Goal: Task Accomplishment & Management: Manage account settings

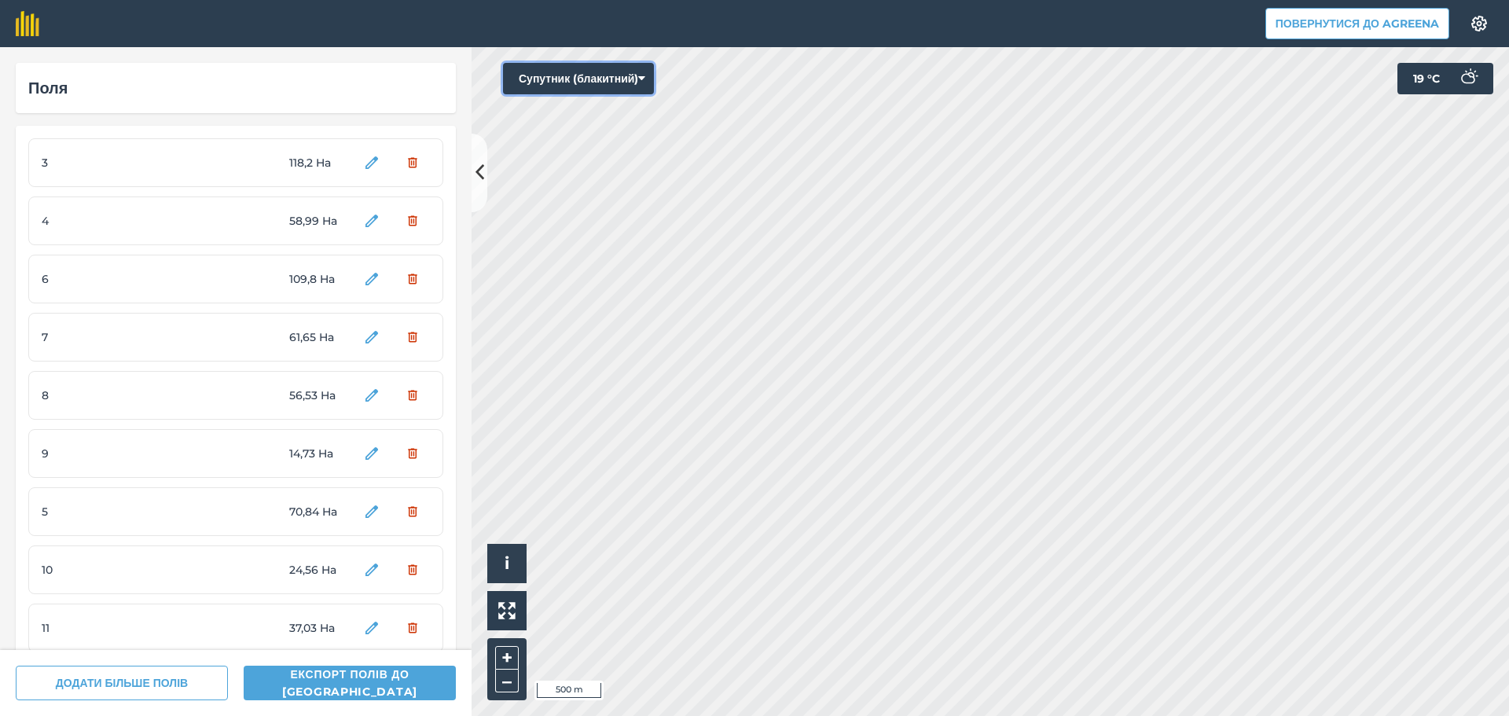
click at [589, 77] on button "Супутник (блакитний)" at bounding box center [578, 78] width 151 height 31
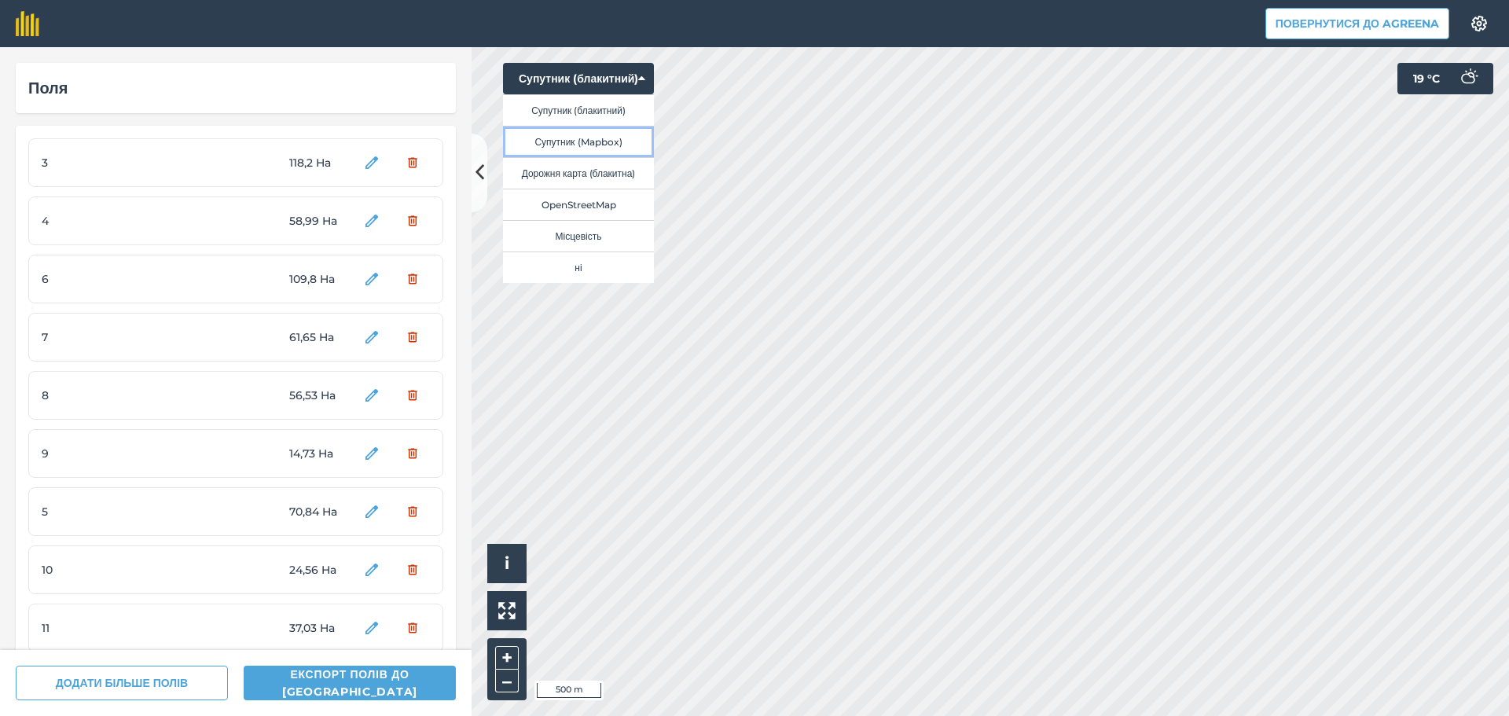
click at [606, 137] on button "Супутник (Mapbox)" at bounding box center [578, 141] width 151 height 31
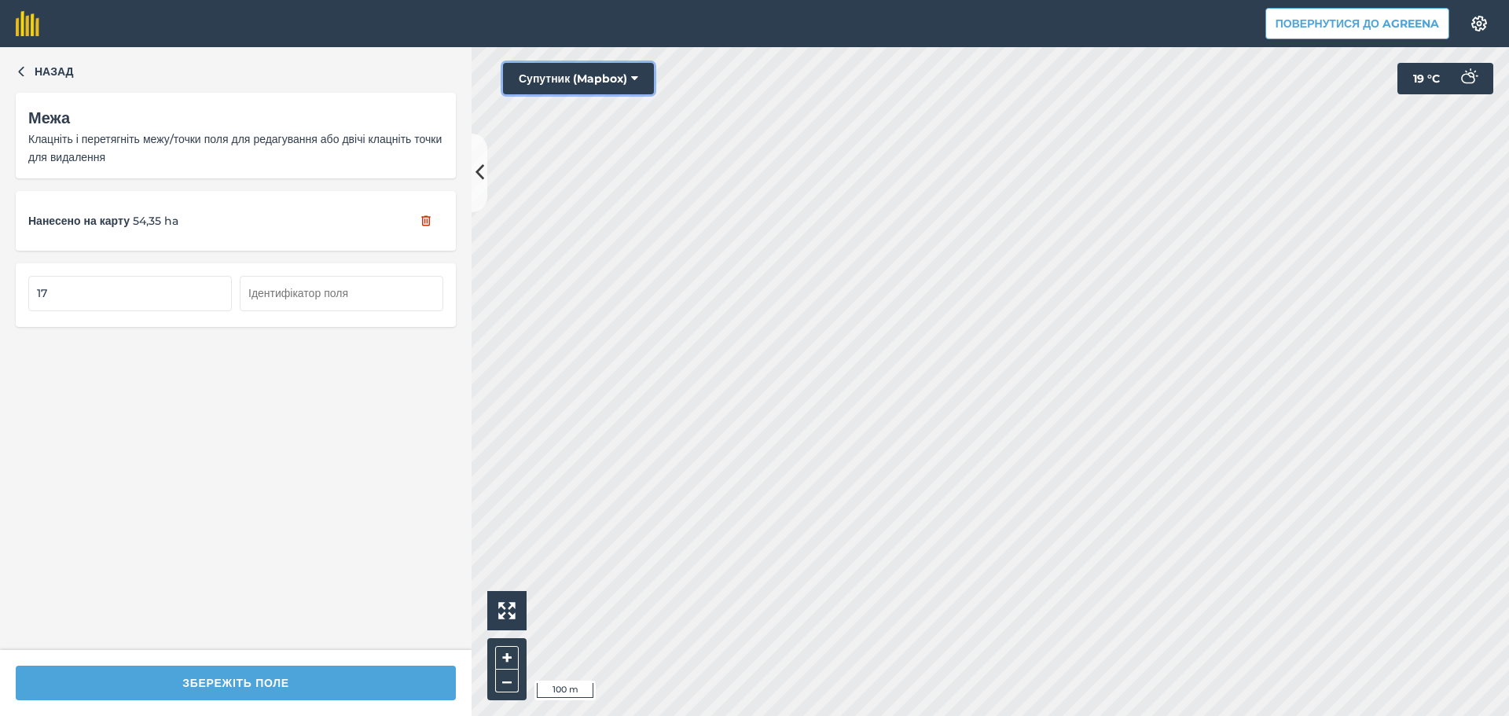
click at [626, 74] on button "Супутник (Mapbox)" at bounding box center [578, 78] width 151 height 31
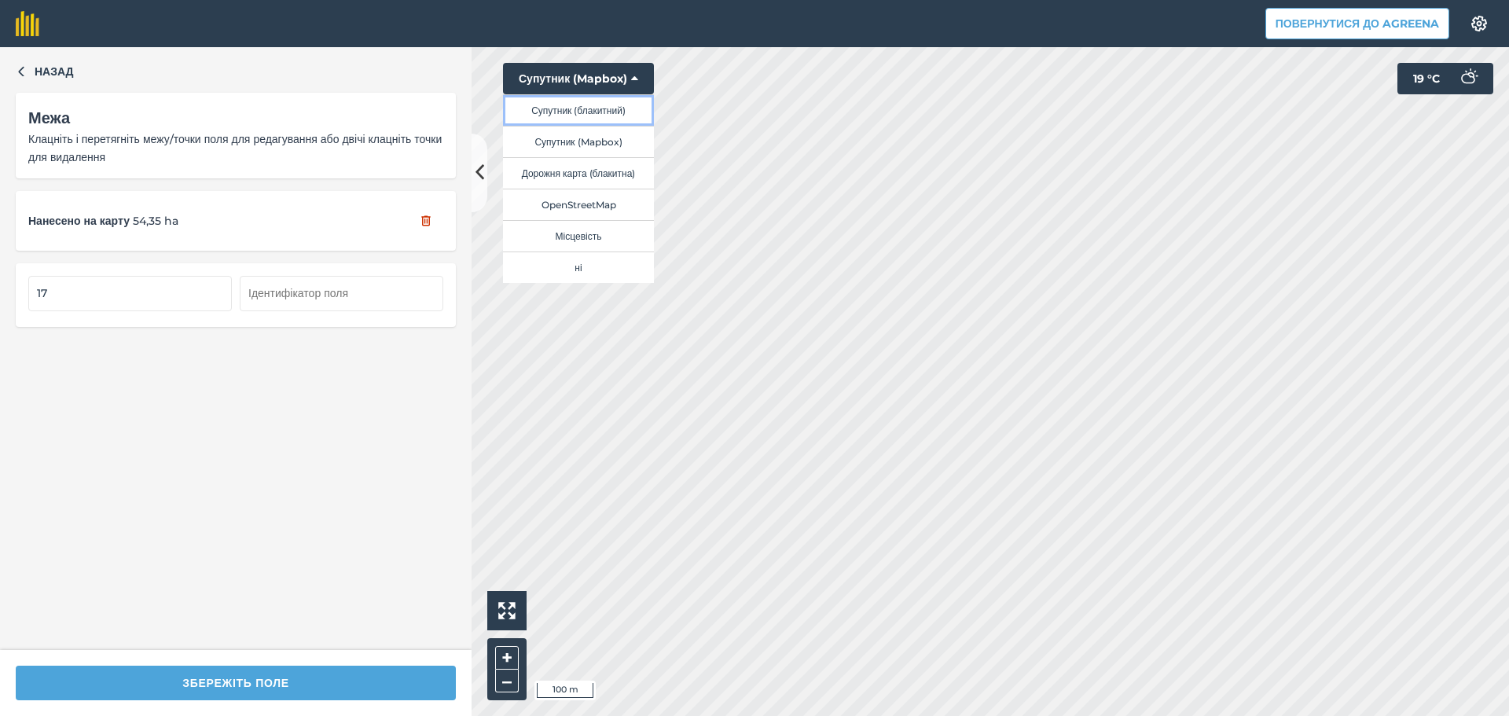
click at [604, 112] on button "Супутник (блакитний)" at bounding box center [578, 109] width 151 height 31
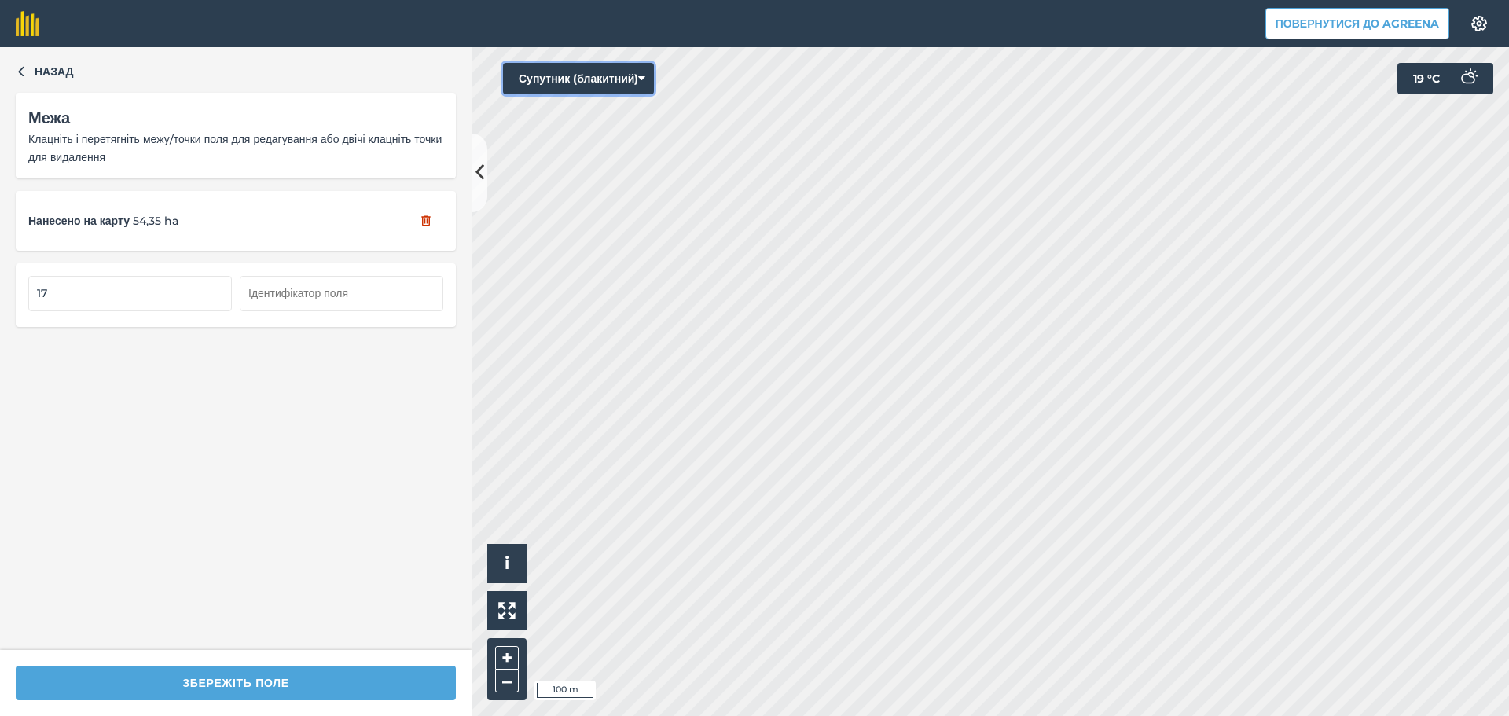
click at [605, 79] on button "Супутник (блакитний)" at bounding box center [578, 78] width 151 height 31
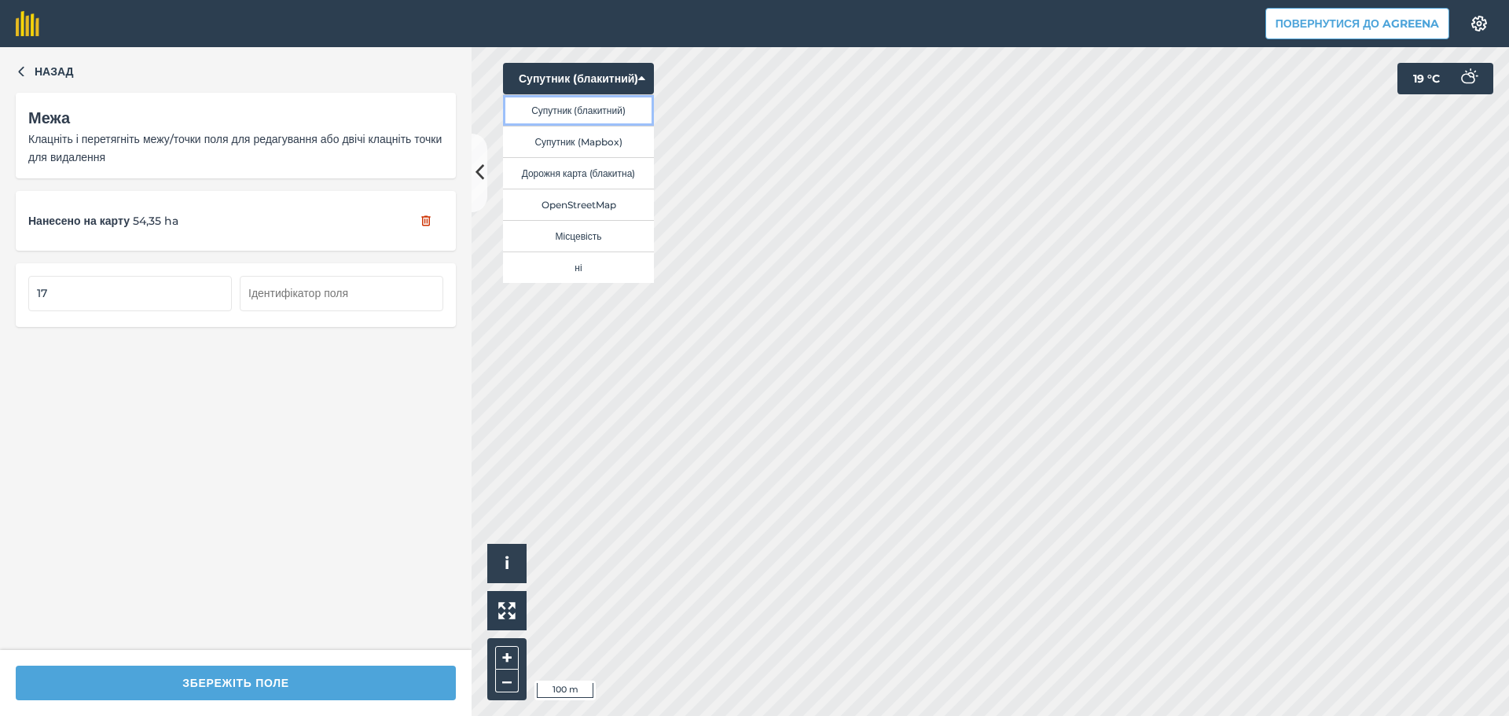
click at [614, 111] on button "Супутник (блакитний)" at bounding box center [578, 109] width 151 height 31
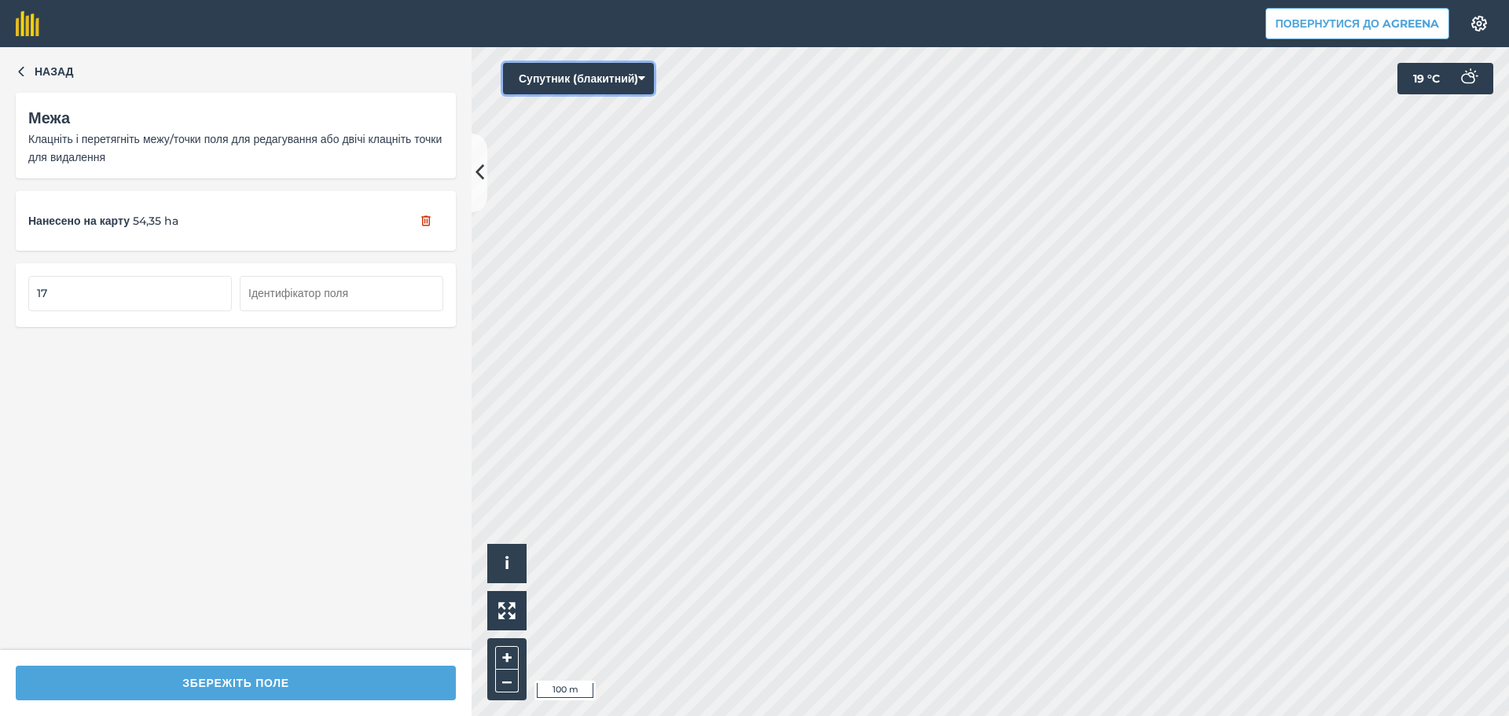
click at [610, 79] on button "Супутник (блакитний)" at bounding box center [578, 78] width 151 height 31
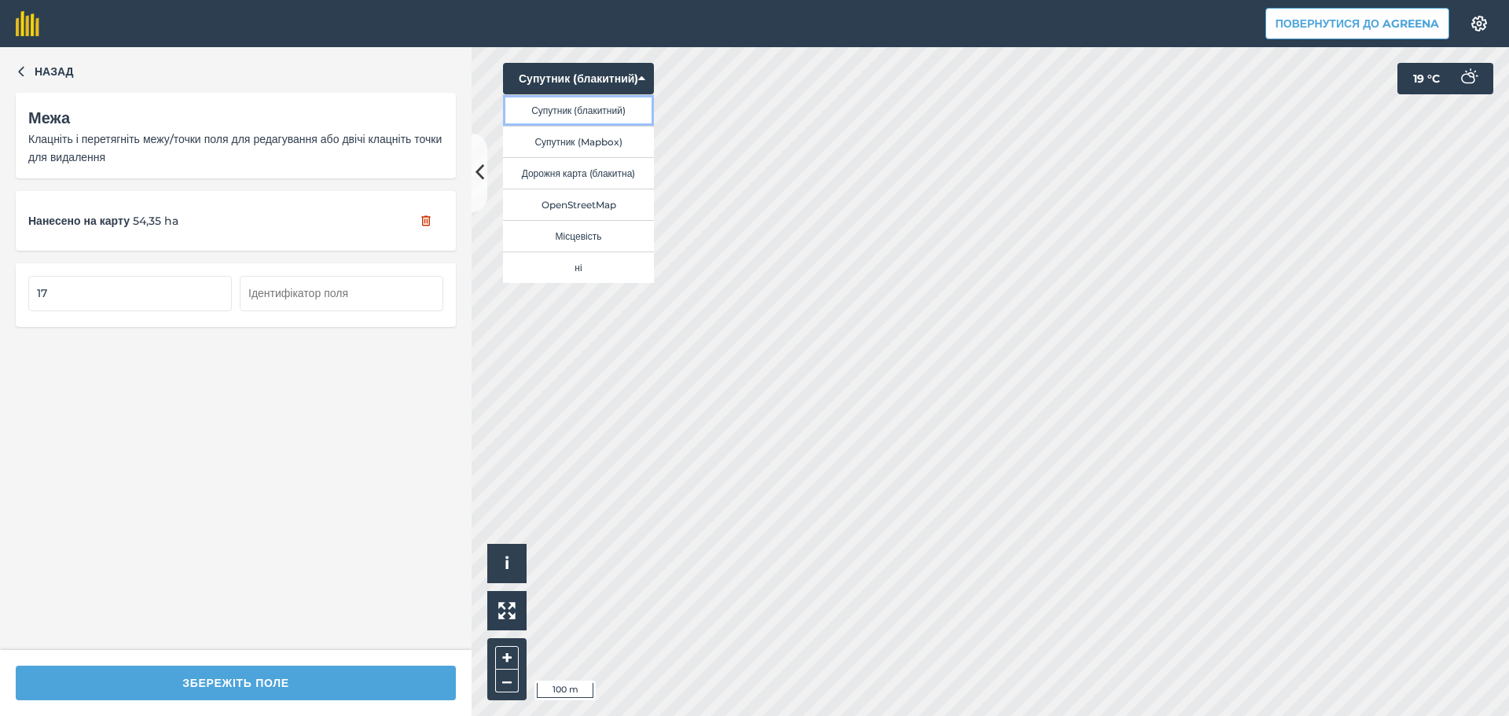
click at [609, 110] on button "Супутник (блакитний)" at bounding box center [578, 109] width 151 height 31
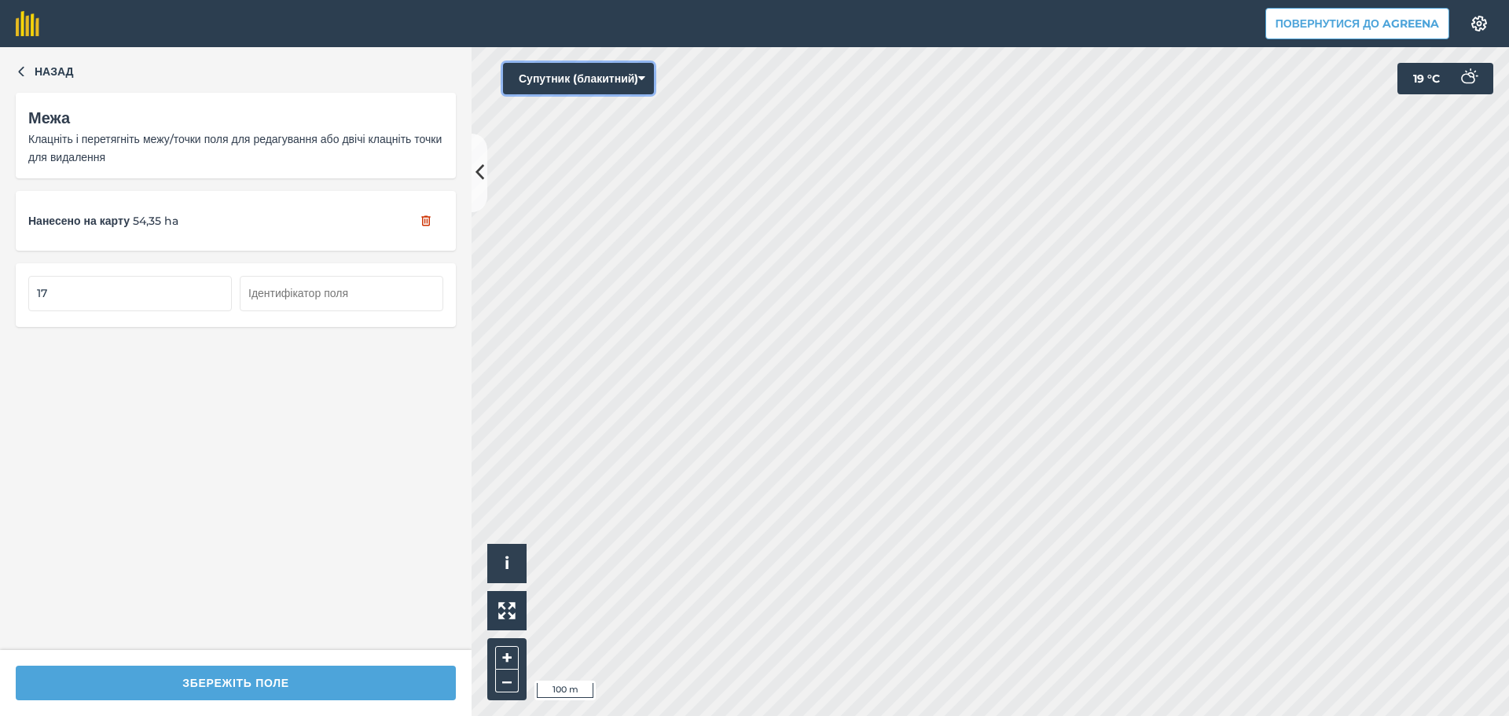
click at [608, 83] on button "Супутник (блакитний)" at bounding box center [578, 78] width 151 height 31
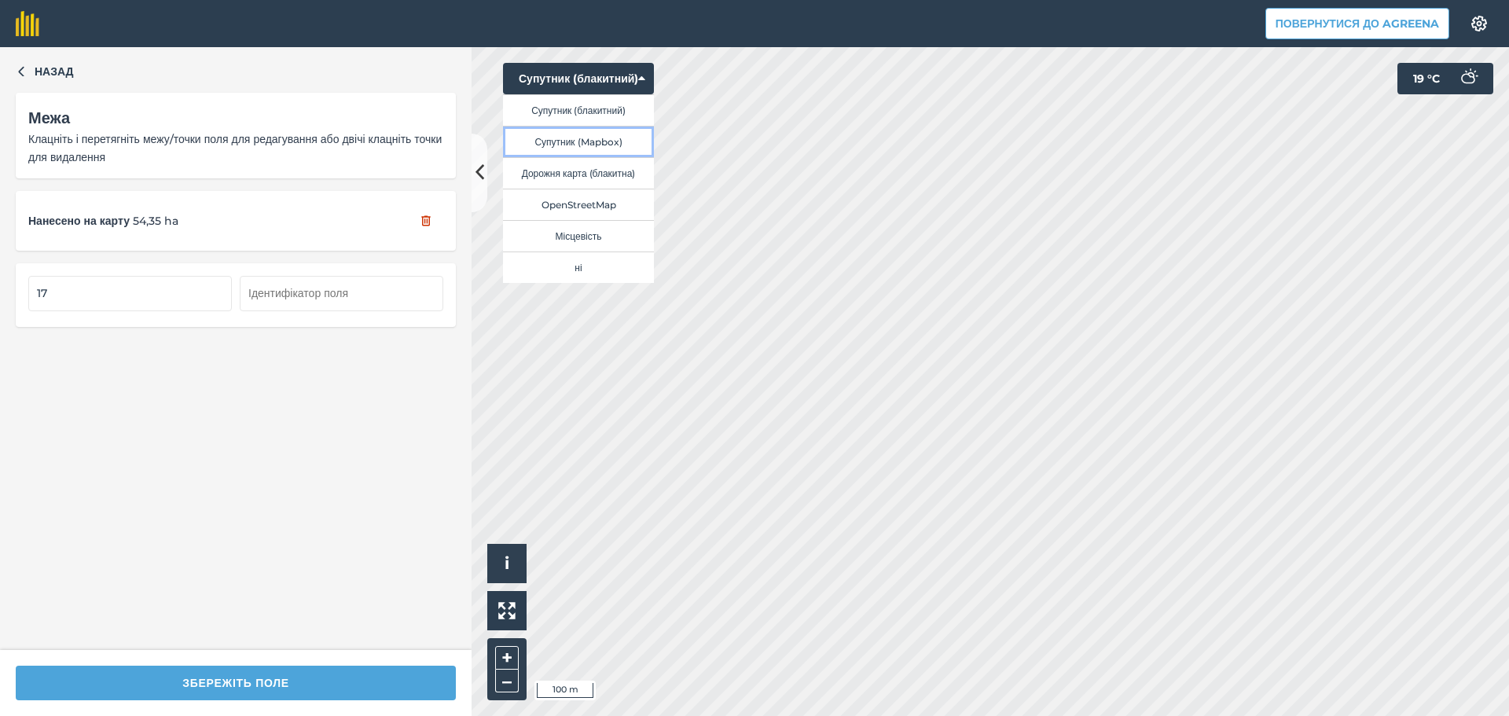
click at [612, 135] on button "Супутник (Mapbox)" at bounding box center [578, 141] width 151 height 31
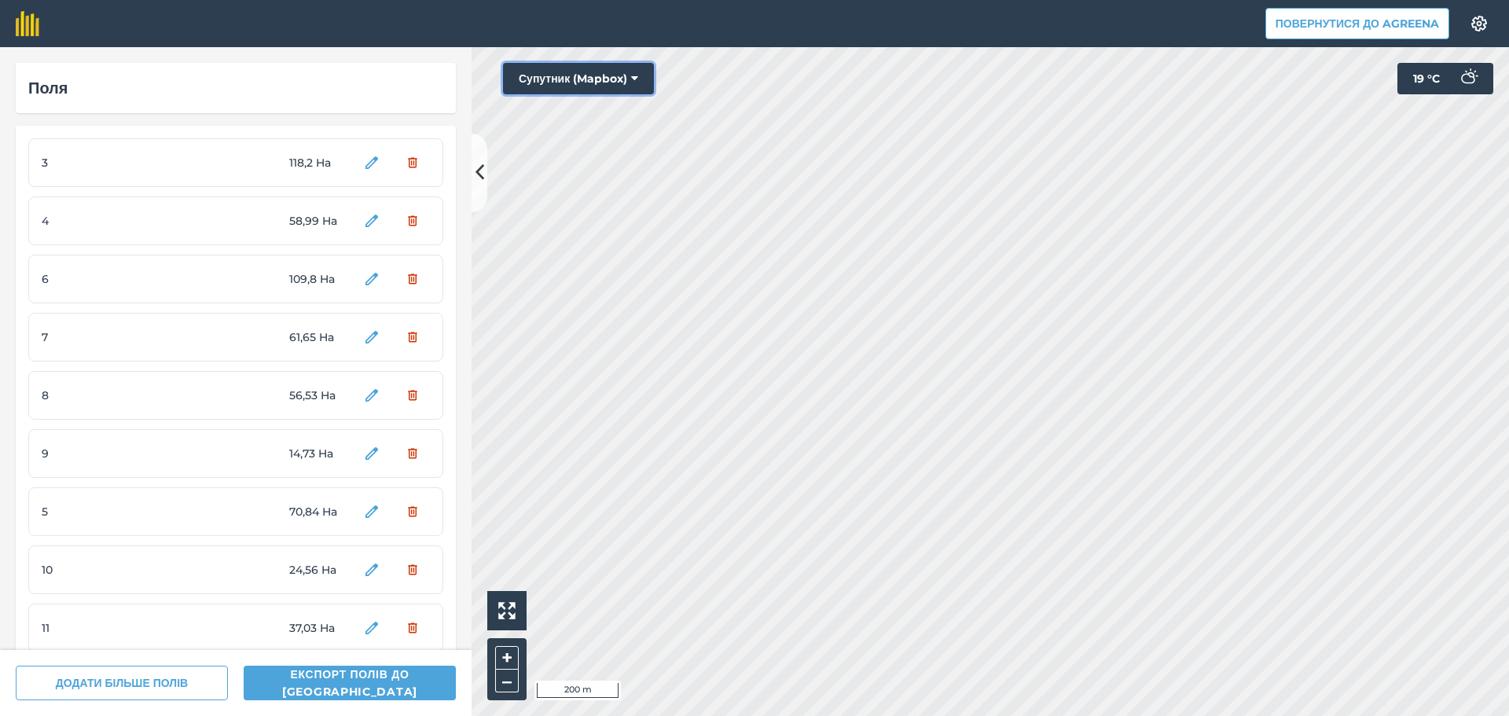
click at [630, 72] on button "Супутник (Mapbox)" at bounding box center [578, 78] width 151 height 31
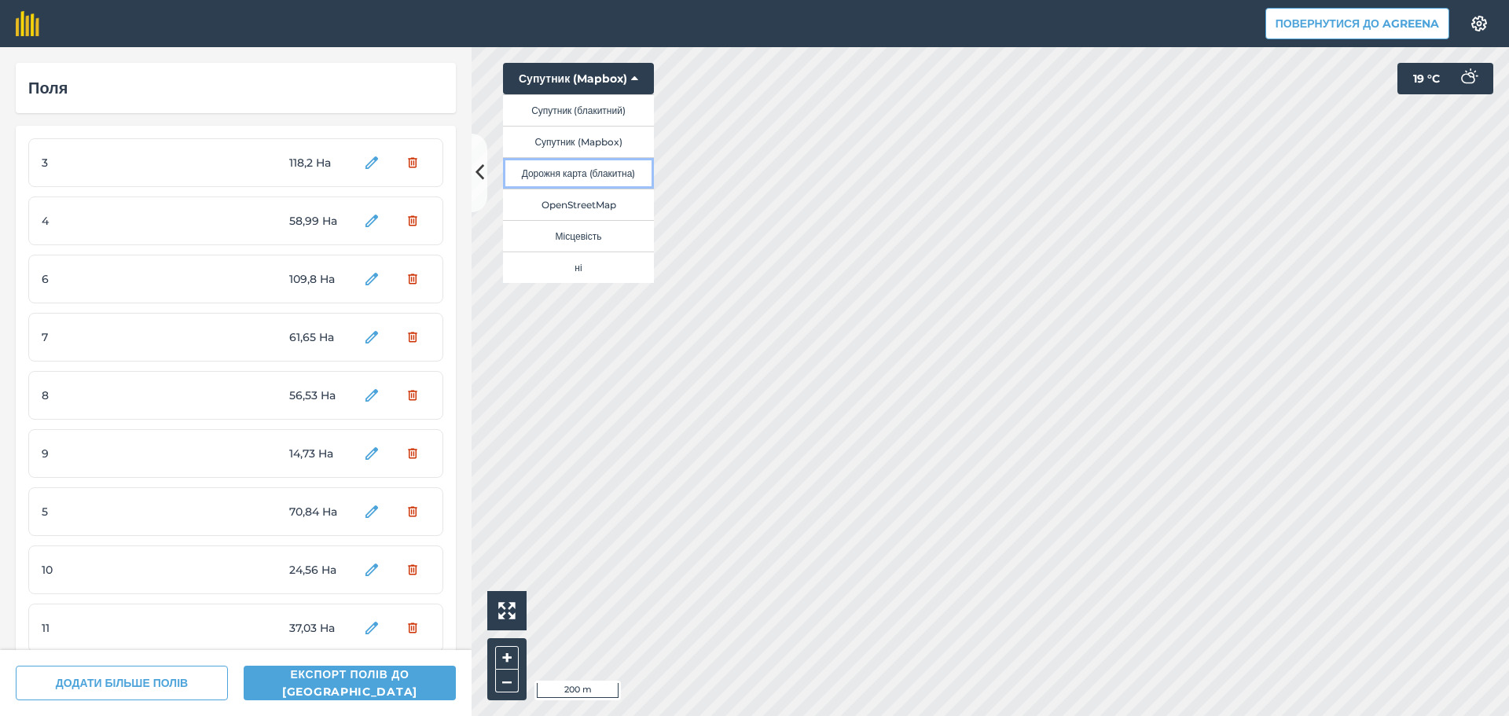
click at [626, 174] on button "Дорожня карта (блакитна)" at bounding box center [578, 172] width 151 height 31
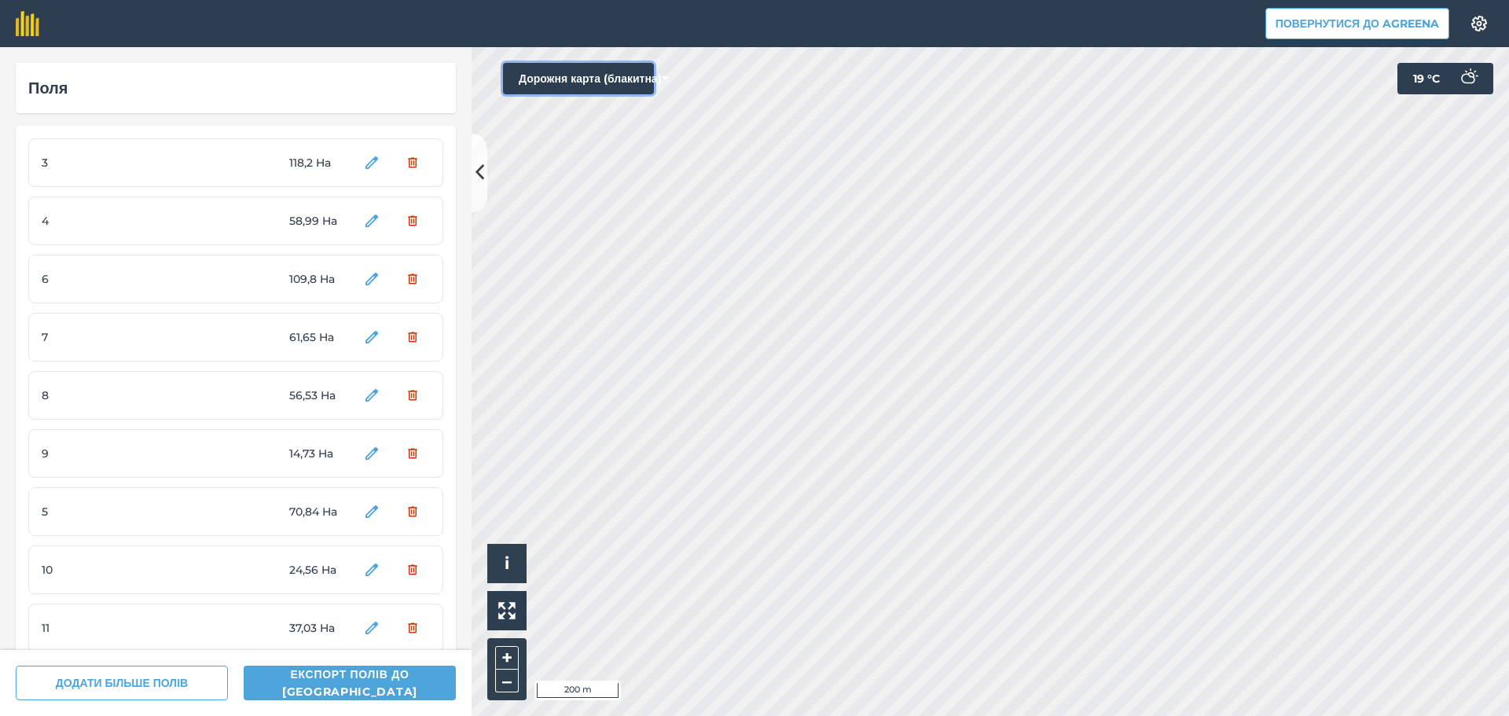
click at [640, 84] on button "Дорожня карта (блакитна)" at bounding box center [578, 78] width 151 height 31
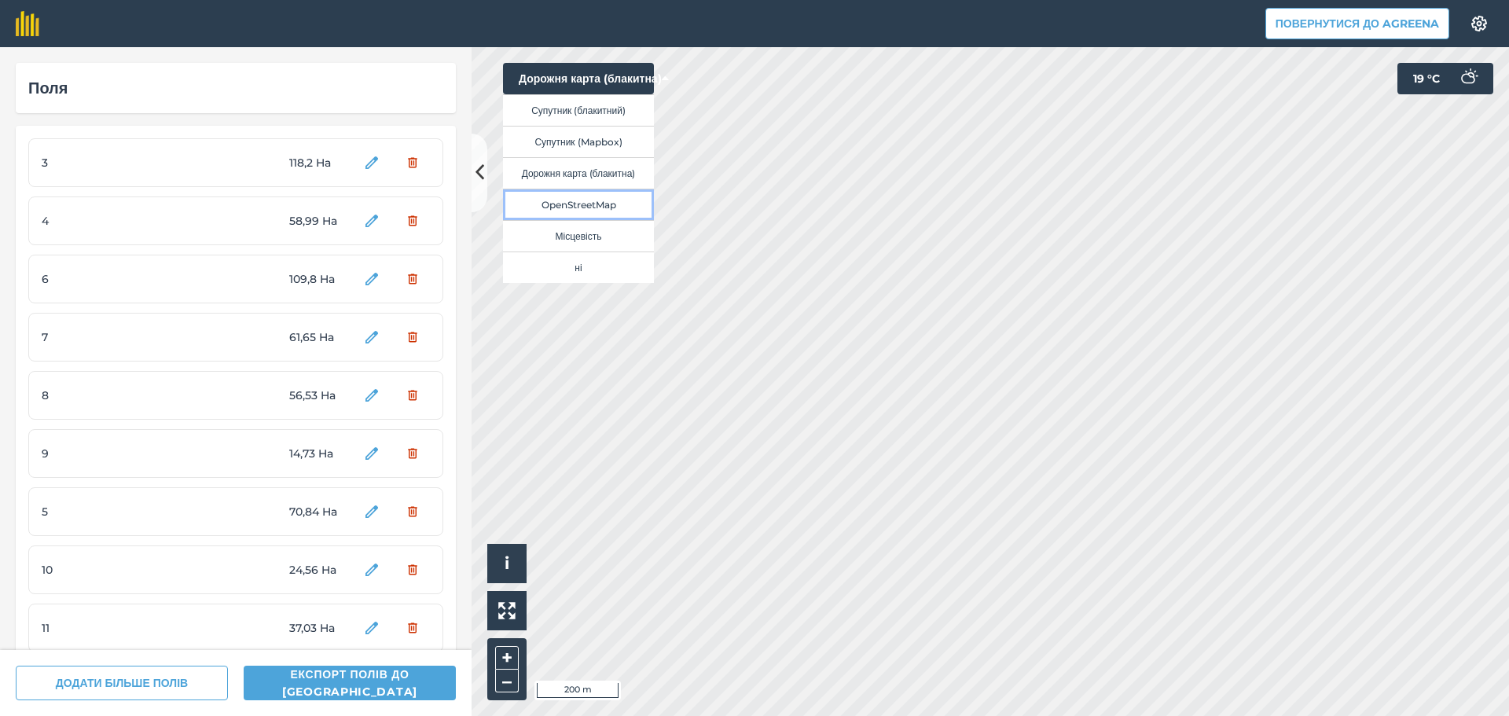
click at [608, 204] on button "OpenStreetMap" at bounding box center [578, 204] width 151 height 31
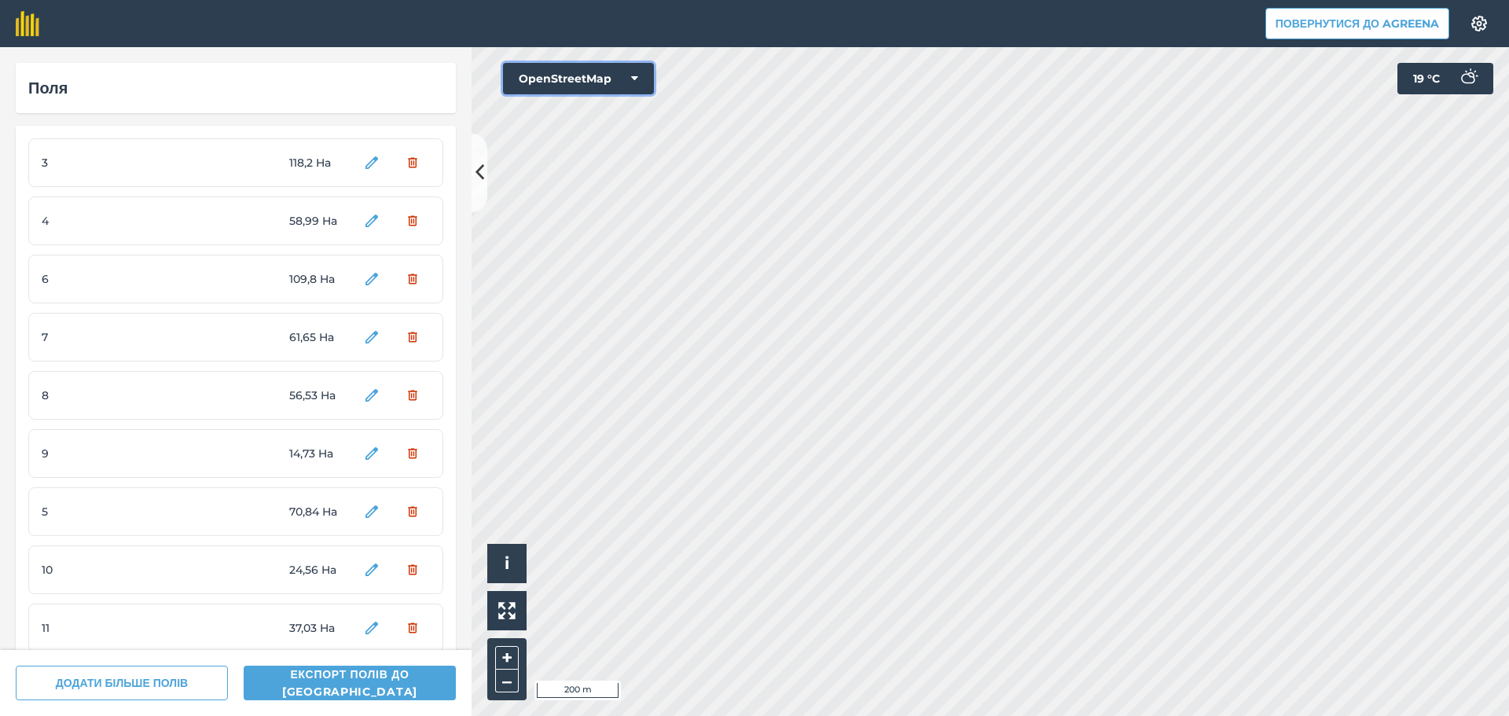
click at [630, 79] on button "OpenStreetMap" at bounding box center [578, 78] width 151 height 31
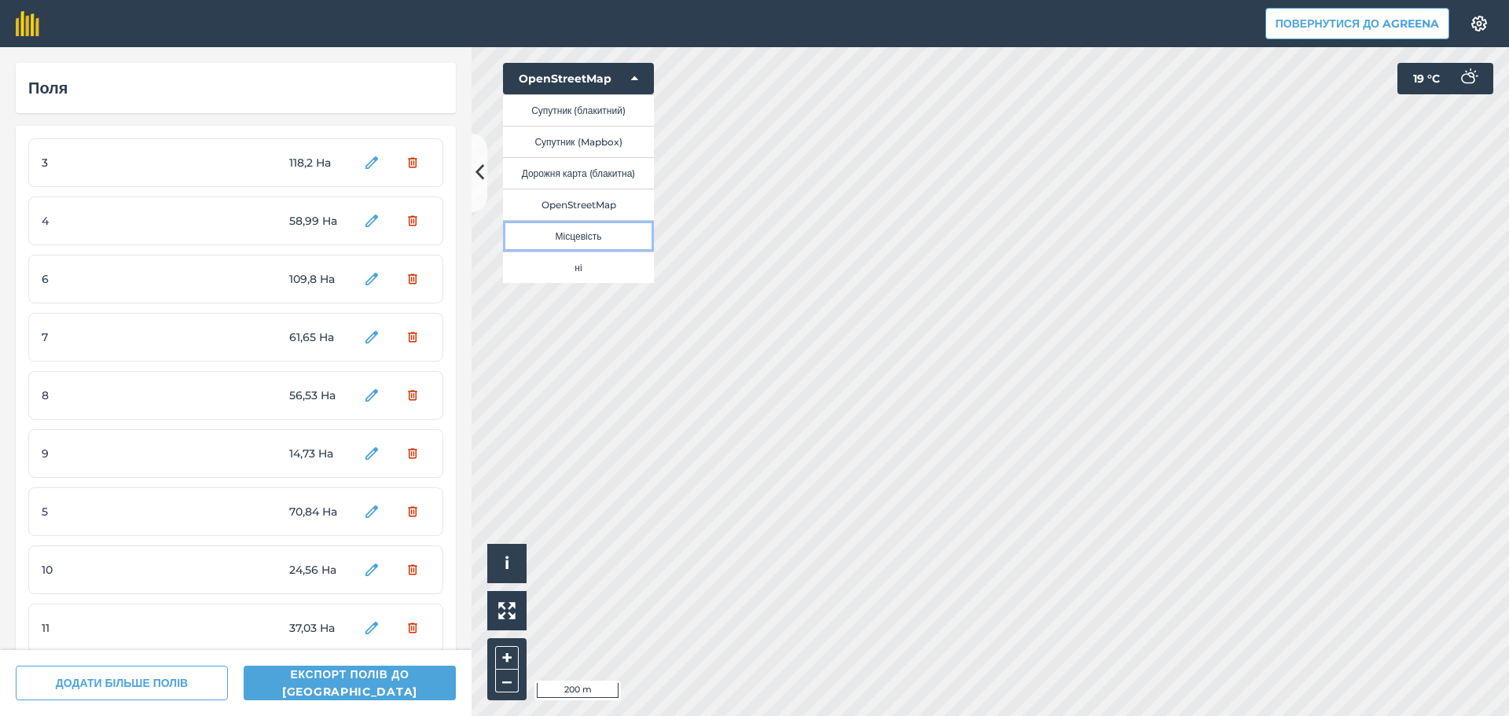
click at [603, 230] on button "Місцевість" at bounding box center [578, 235] width 151 height 31
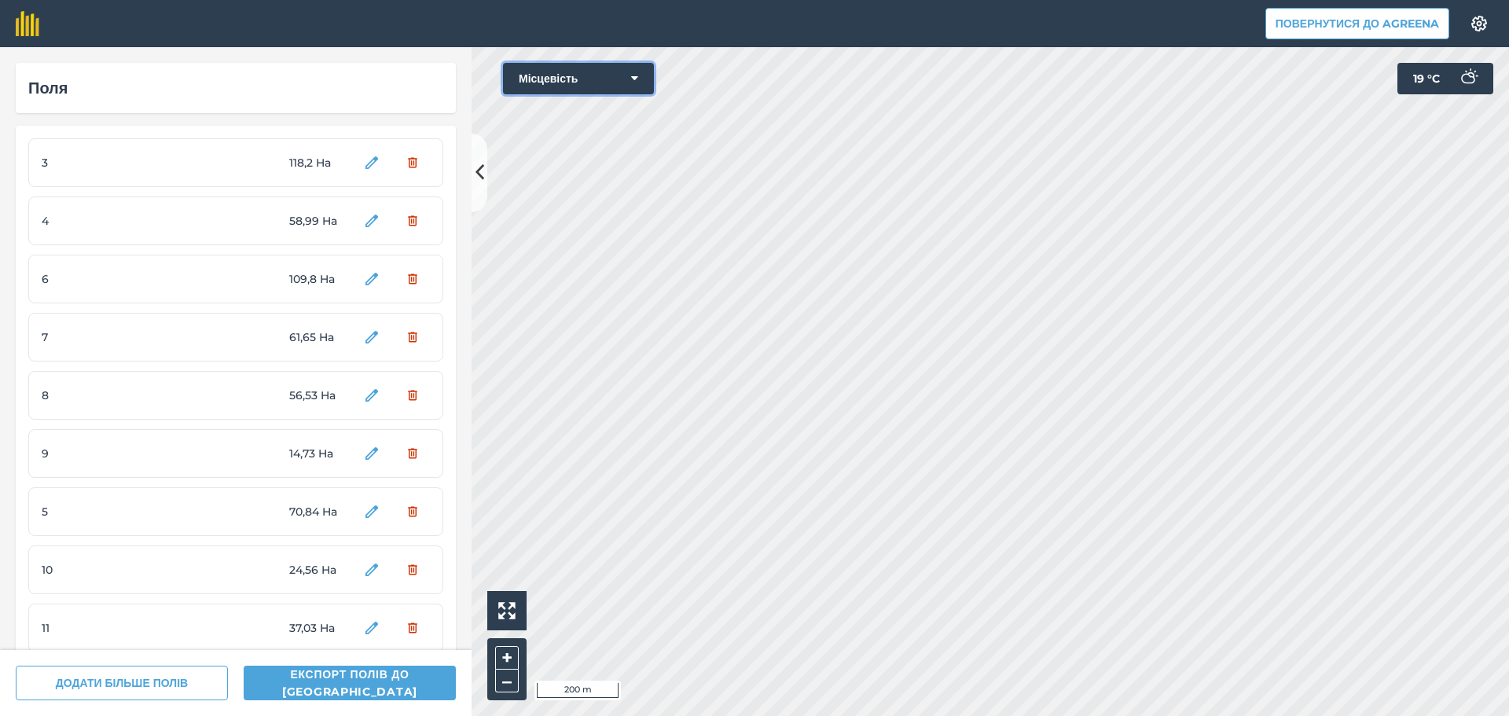
click at [633, 83] on icon at bounding box center [634, 79] width 7 height 16
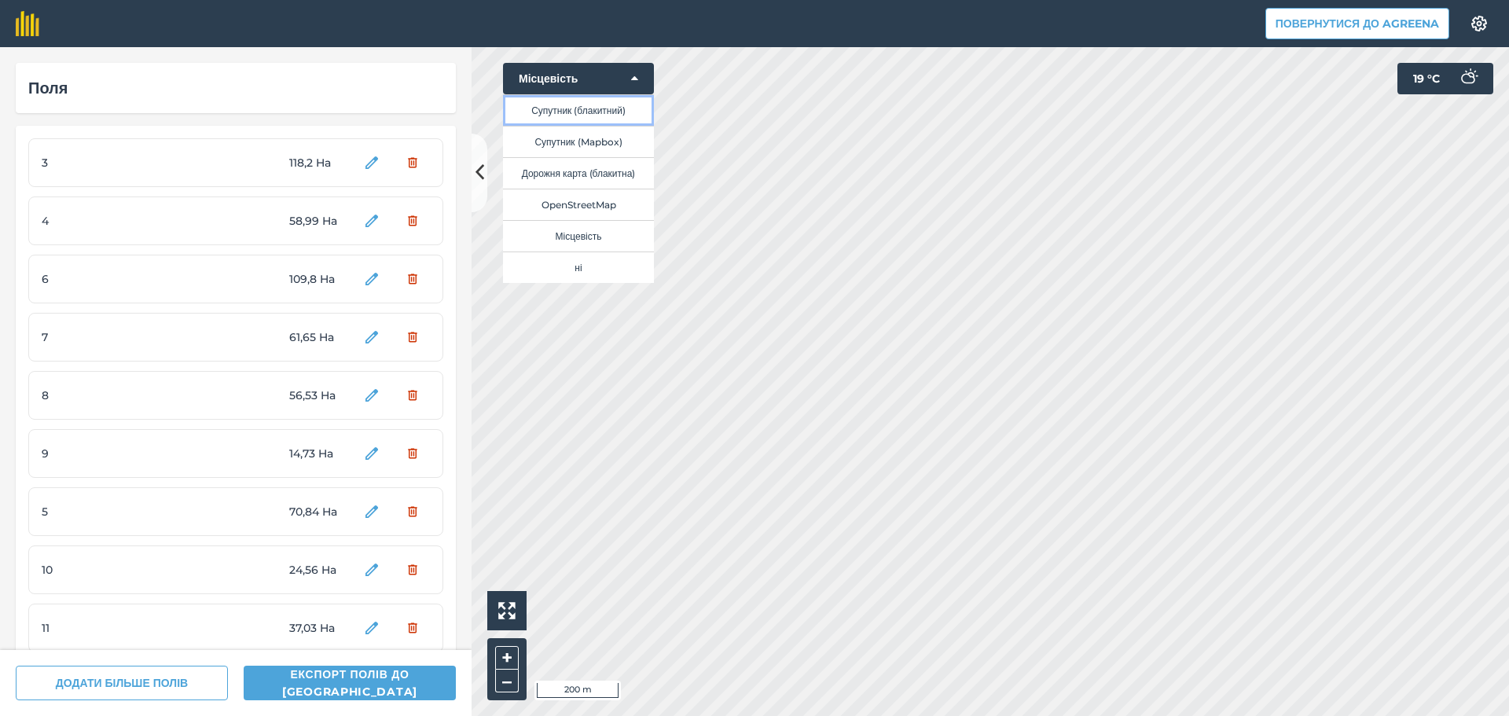
click at [589, 108] on button "Супутник (блакитний)" at bounding box center [578, 109] width 151 height 31
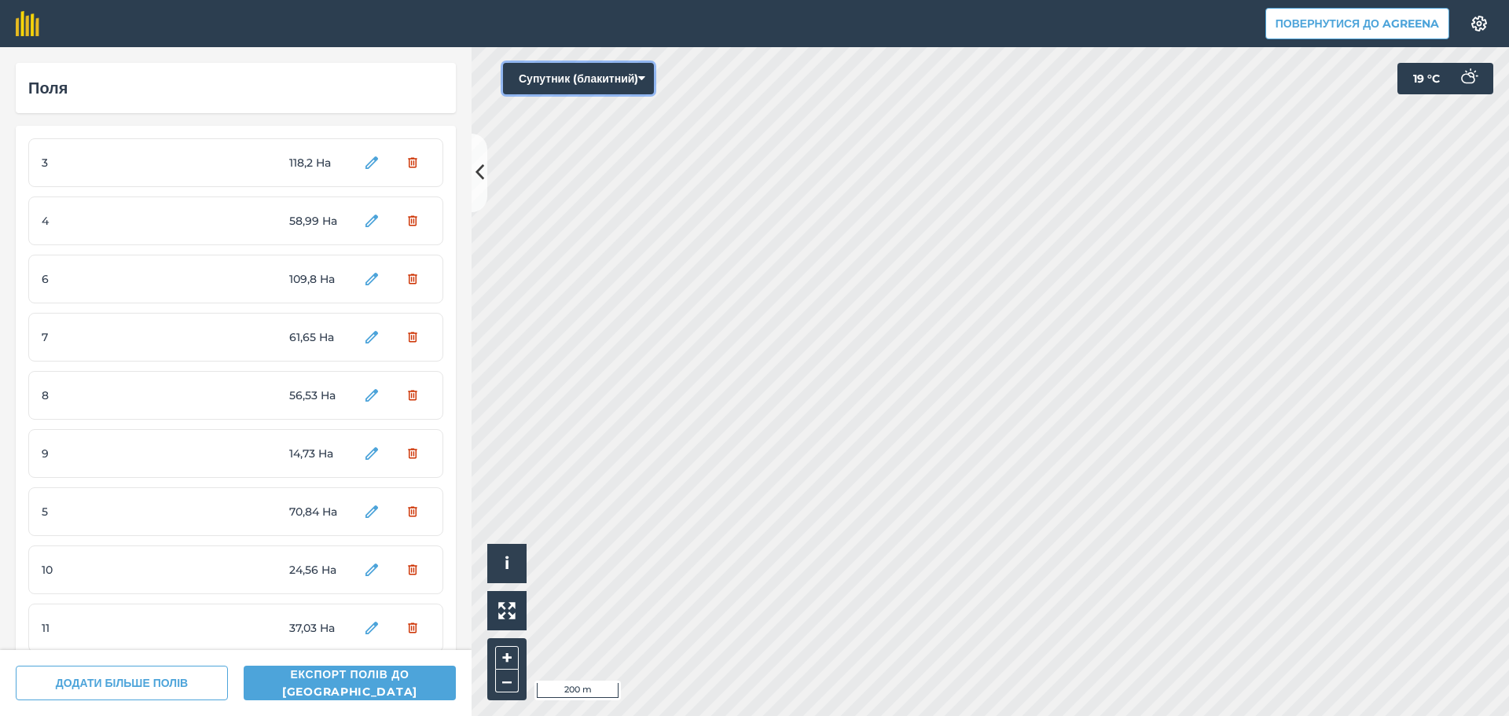
click at [646, 78] on button "Супутник (блакитний)" at bounding box center [578, 78] width 151 height 31
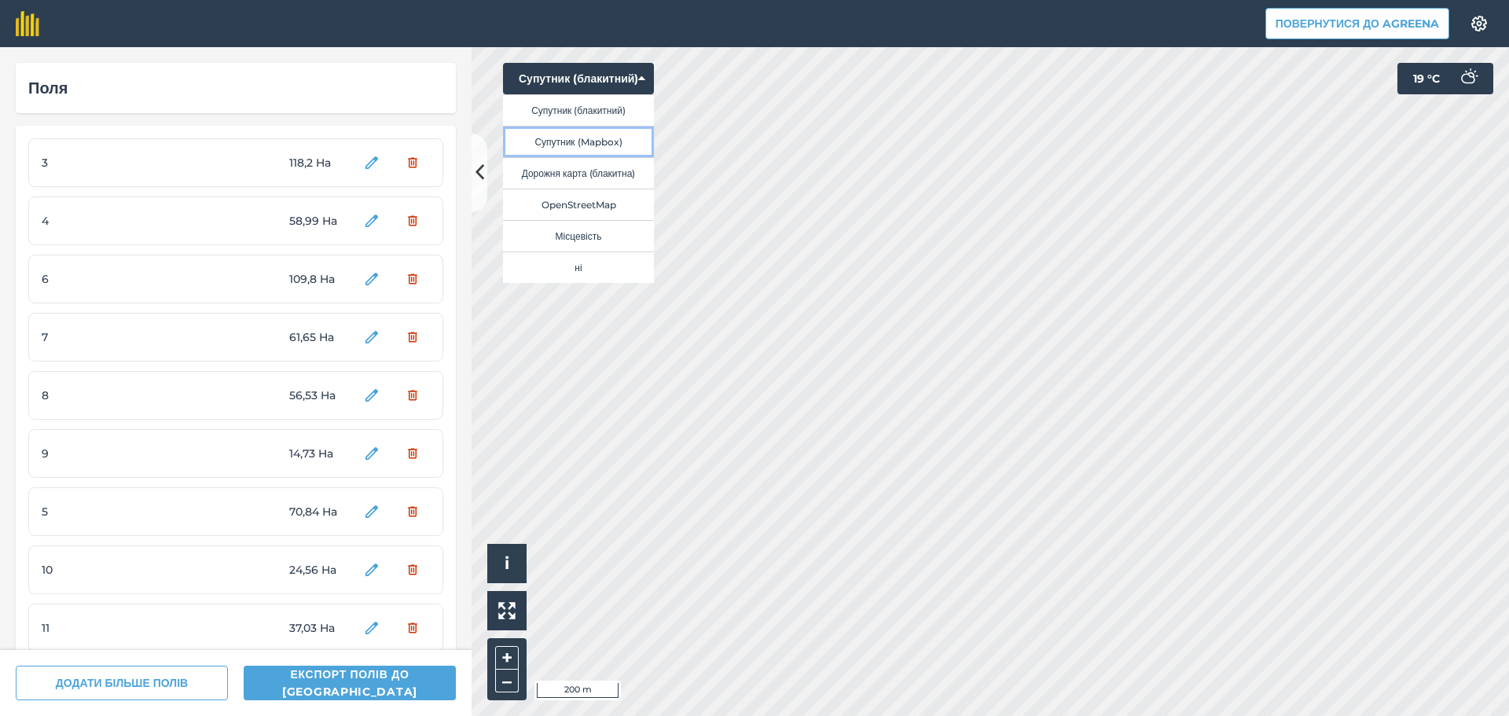
click at [622, 143] on button "Супутник (Mapbox)" at bounding box center [578, 141] width 151 height 31
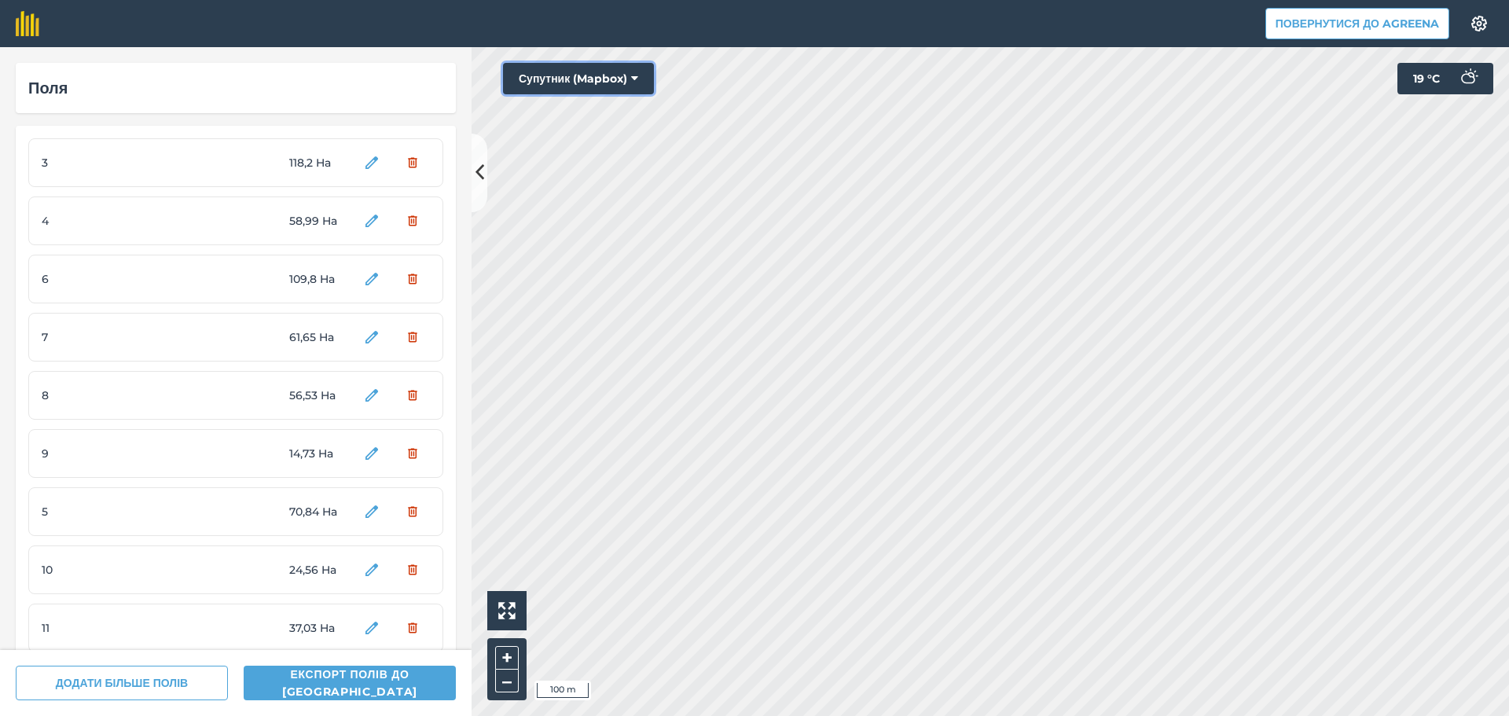
click at [636, 79] on icon at bounding box center [634, 79] width 7 height 16
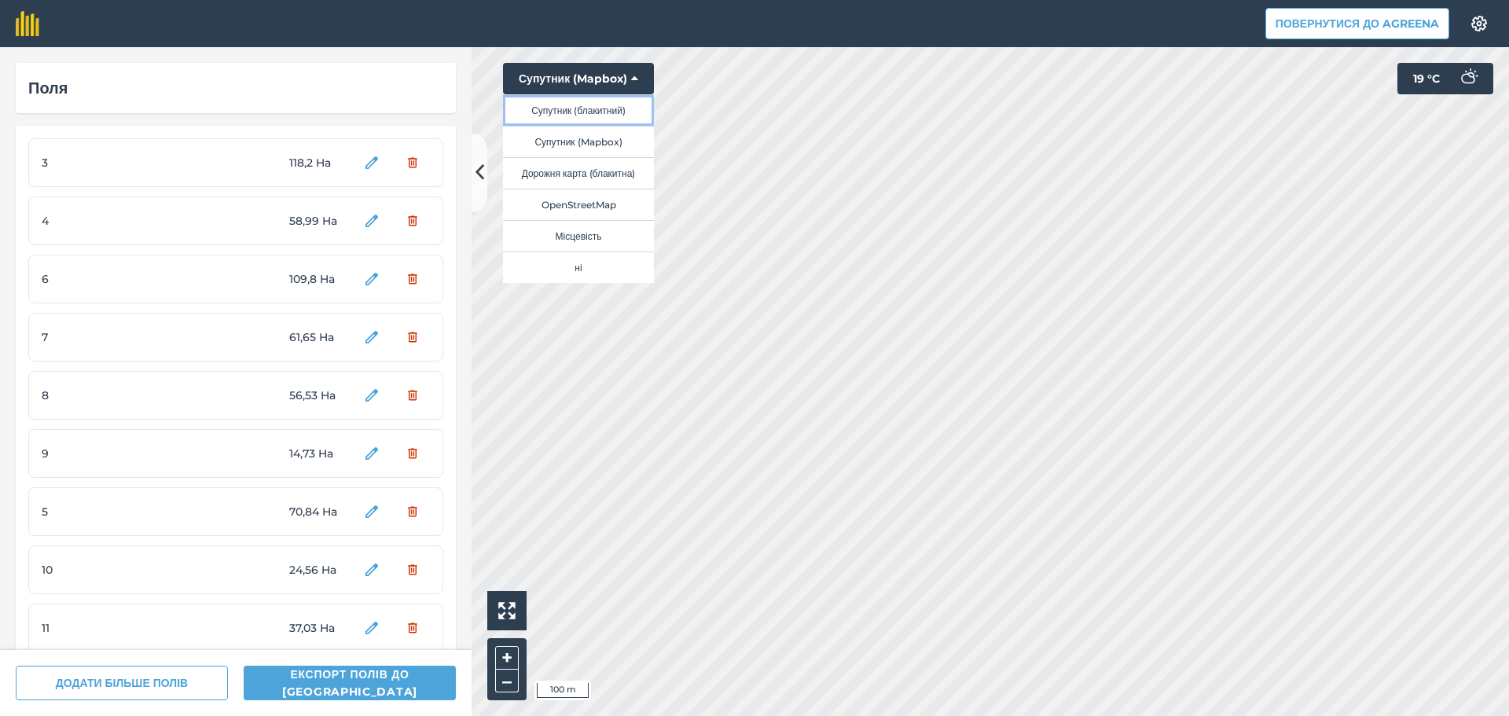
click at [600, 104] on button "Супутник (блакитний)" at bounding box center [578, 109] width 151 height 31
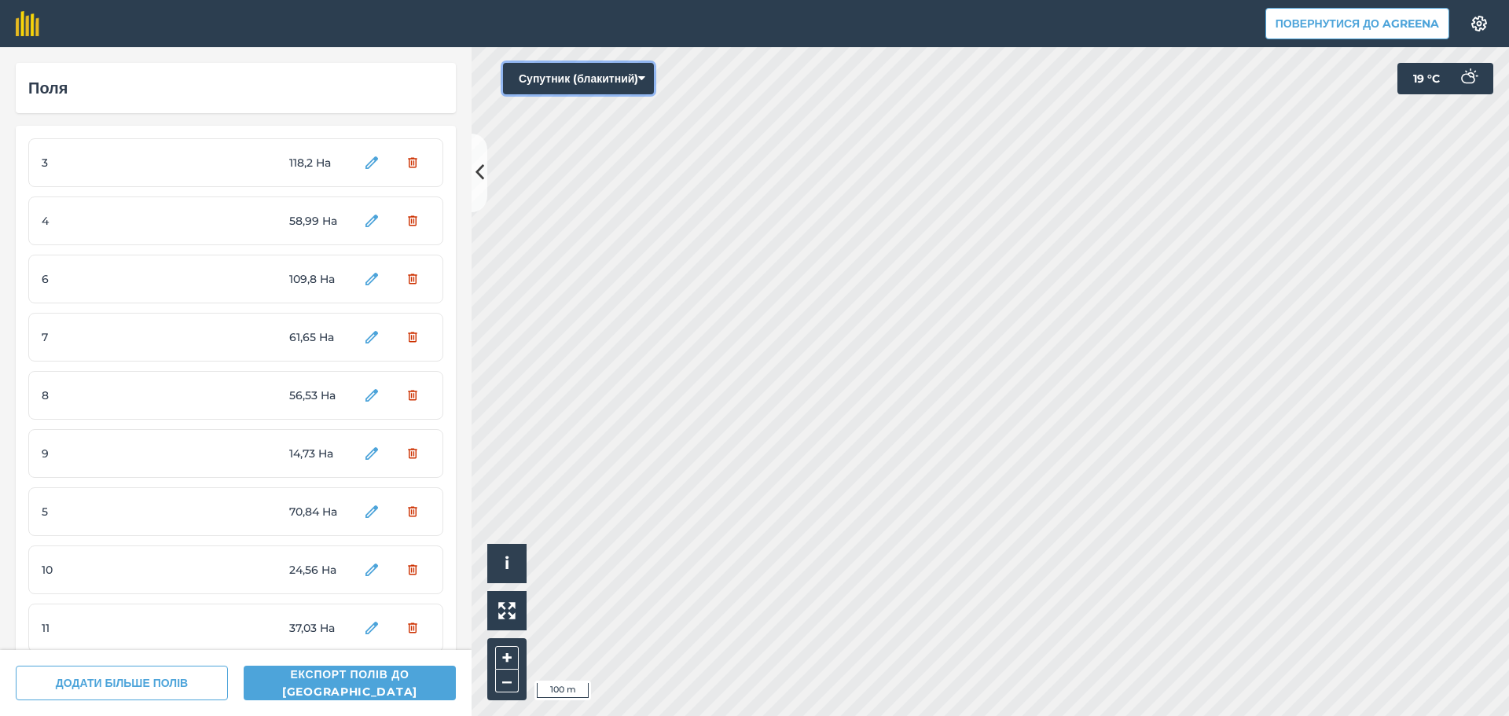
click at [646, 81] on button "Супутник (блакитний)" at bounding box center [578, 78] width 151 height 31
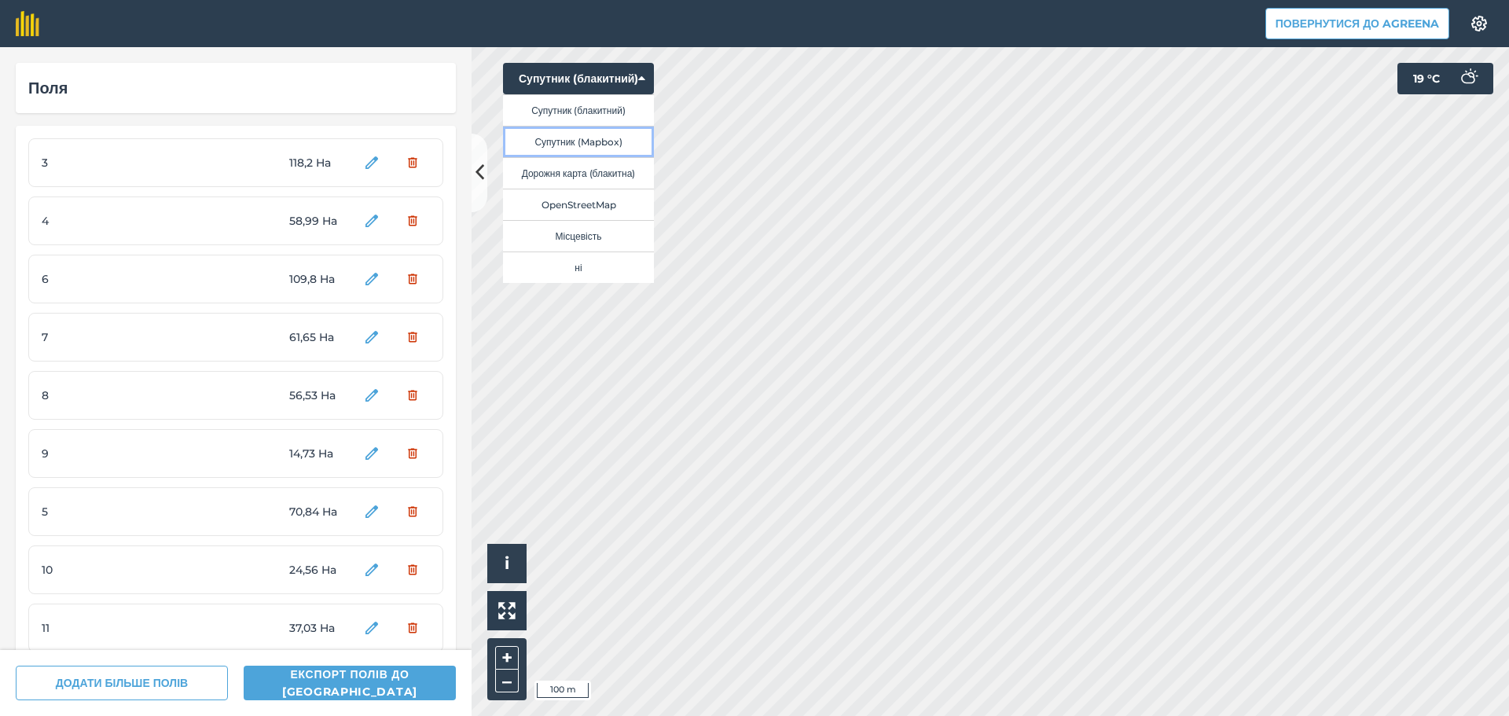
click at [621, 141] on button "Супутник (Mapbox)" at bounding box center [578, 141] width 151 height 31
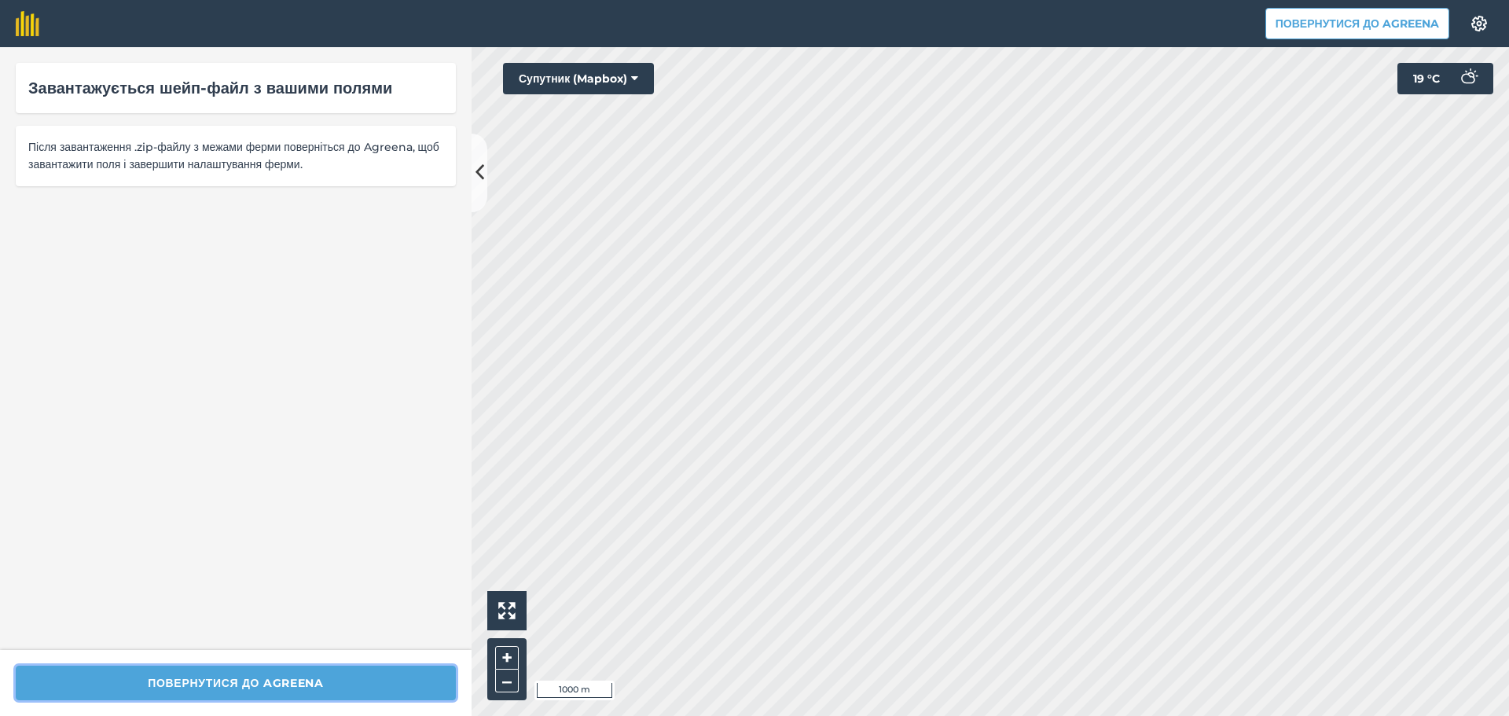
click at [265, 687] on button "Повернутися до Agreena" at bounding box center [236, 683] width 440 height 35
